Goal: Information Seeking & Learning: Find specific fact

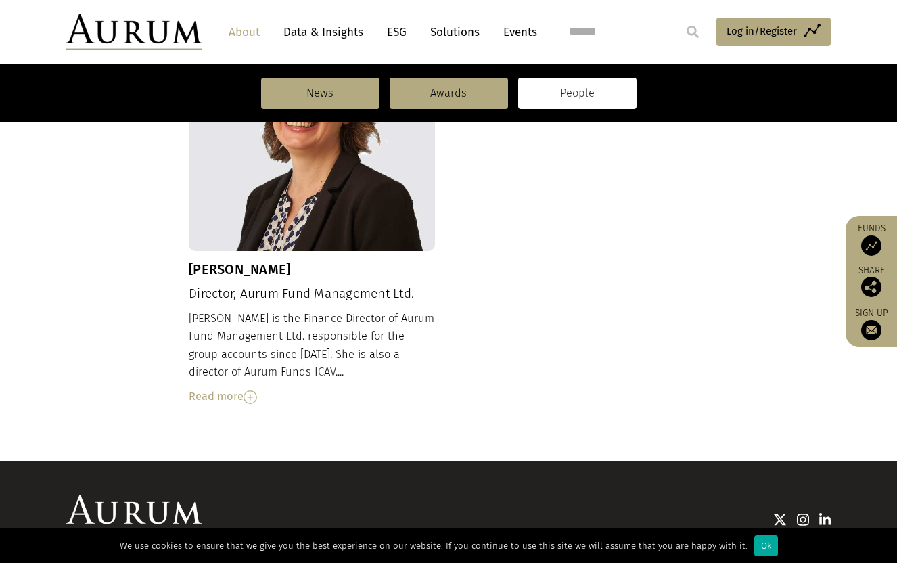
scroll to position [1481, 0]
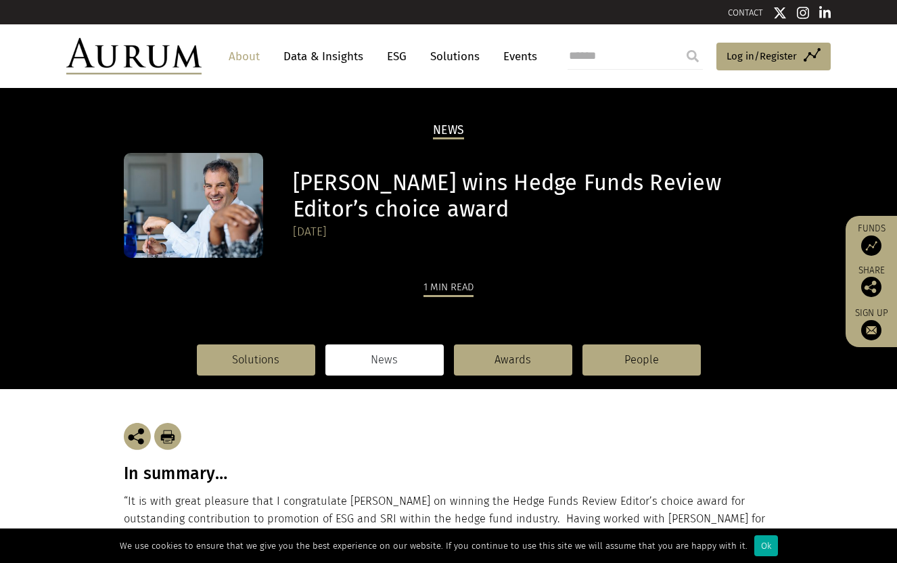
click at [293, 182] on h1 "[PERSON_NAME] wins Hedge Funds Review Editor’s choice award" at bounding box center [531, 196] width 477 height 53
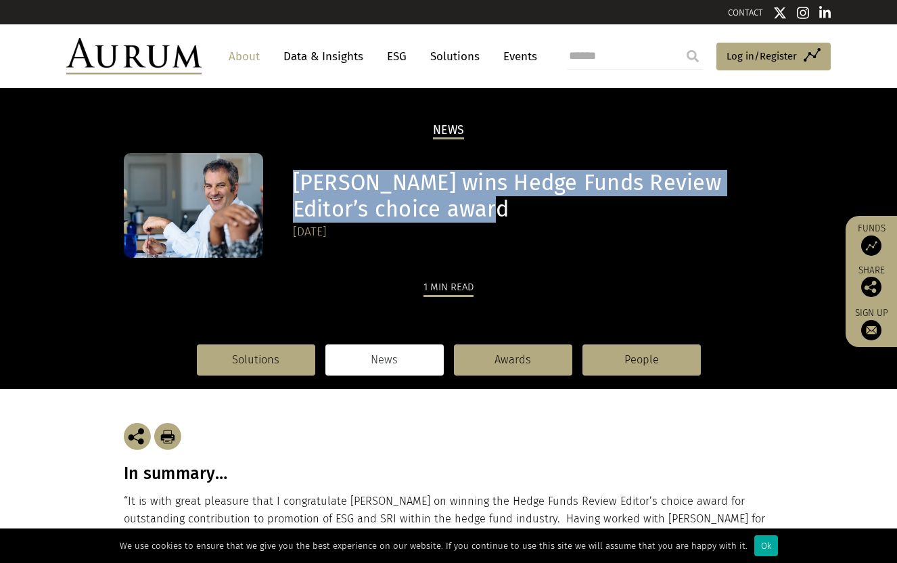
drag, startPoint x: 293, startPoint y: 182, endPoint x: 513, endPoint y: 208, distance: 220.6
click at [513, 208] on h1 "[PERSON_NAME] wins Hedge Funds Review Editor’s choice award" at bounding box center [531, 196] width 477 height 53
copy h1 "[PERSON_NAME] wins Hedge Funds Review Editor’s choice award"
